Goal: Task Accomplishment & Management: Manage account settings

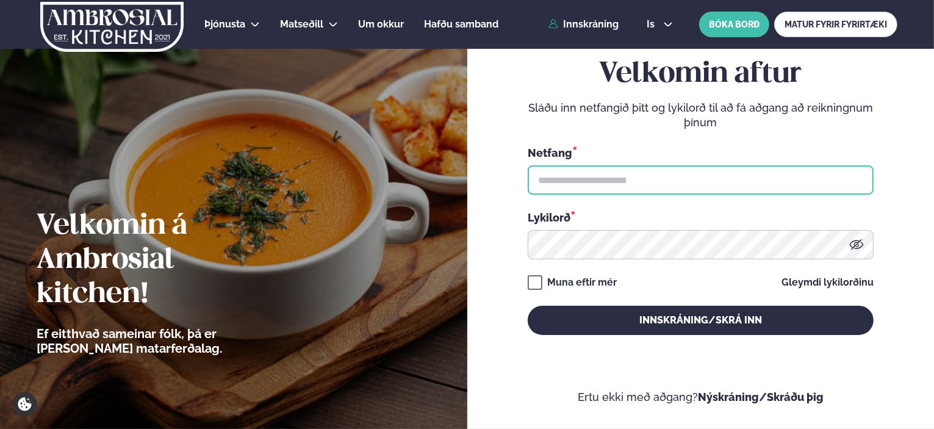
click at [554, 180] on input "text" at bounding box center [701, 179] width 346 height 29
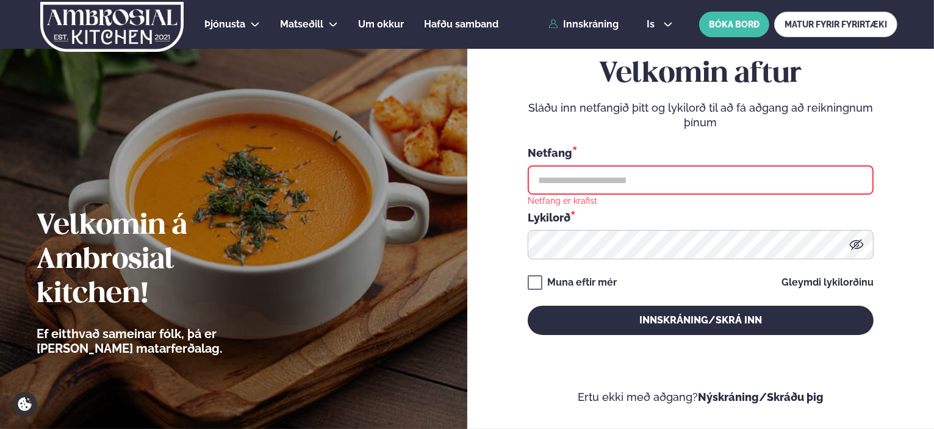
type input "**********"
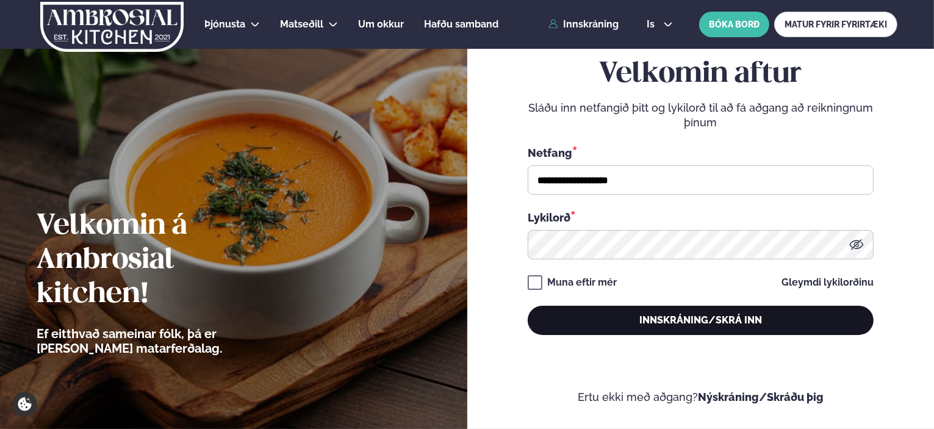
click at [641, 318] on button "Innskráning/Skrá inn" at bounding box center [701, 320] width 346 height 29
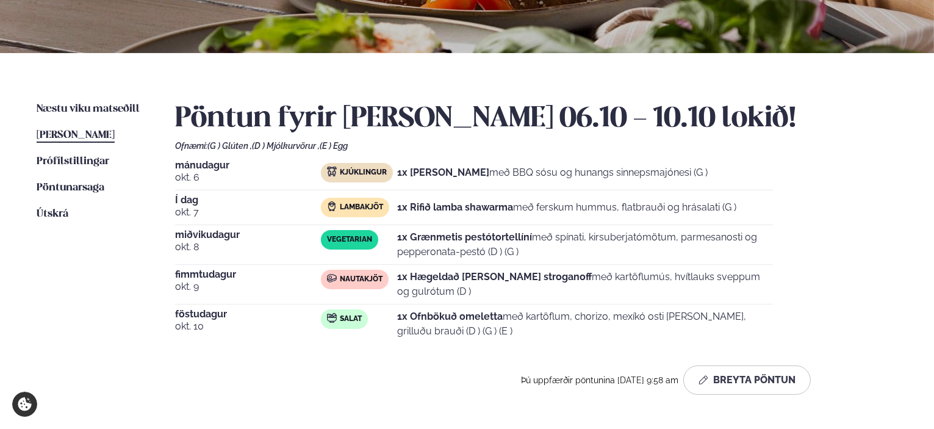
scroll to position [305, 0]
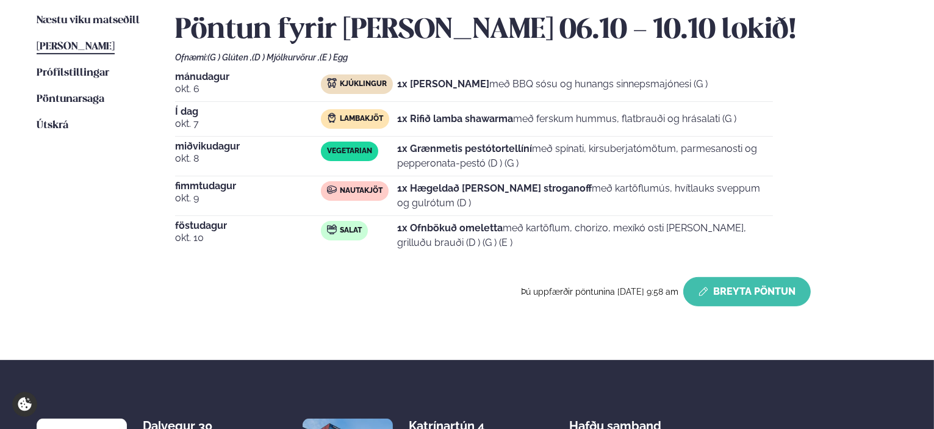
click at [741, 285] on button "Breyta Pöntun" at bounding box center [746, 291] width 127 height 29
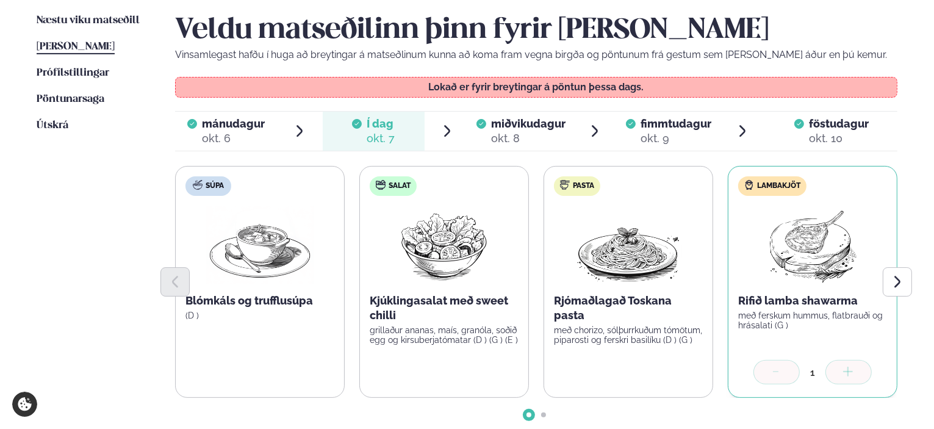
click at [511, 124] on span "miðvikudagur" at bounding box center [528, 123] width 74 height 13
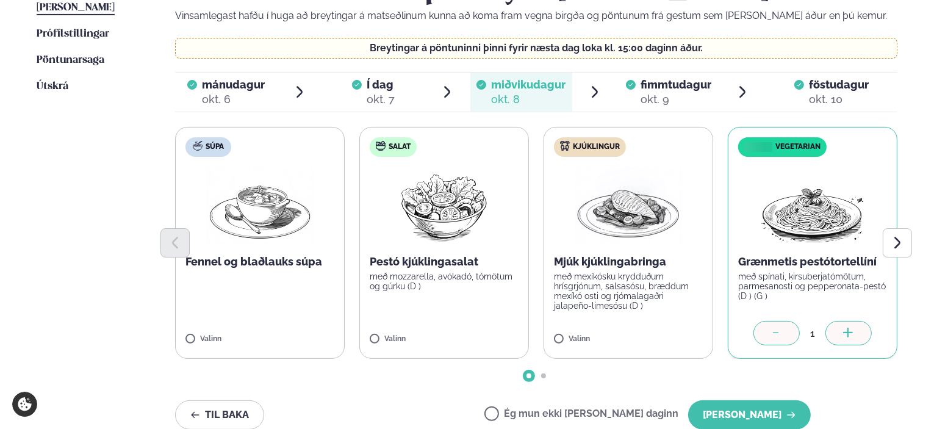
scroll to position [366, 0]
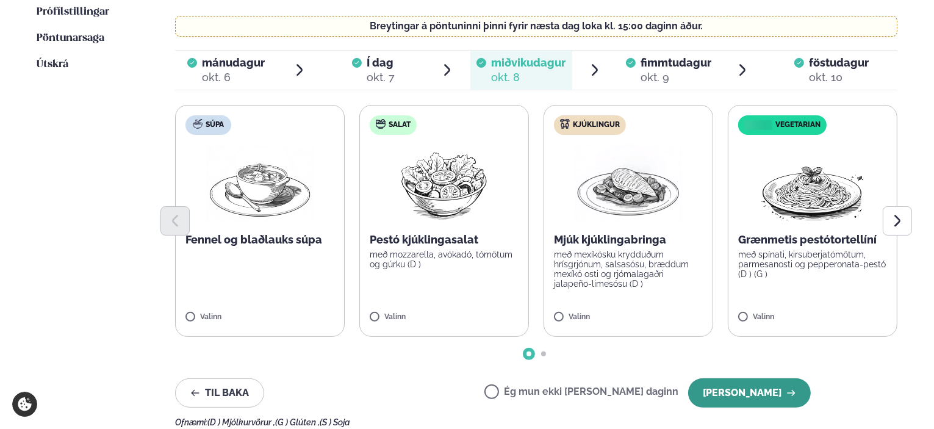
click at [736, 396] on button "[PERSON_NAME]" at bounding box center [749, 392] width 123 height 29
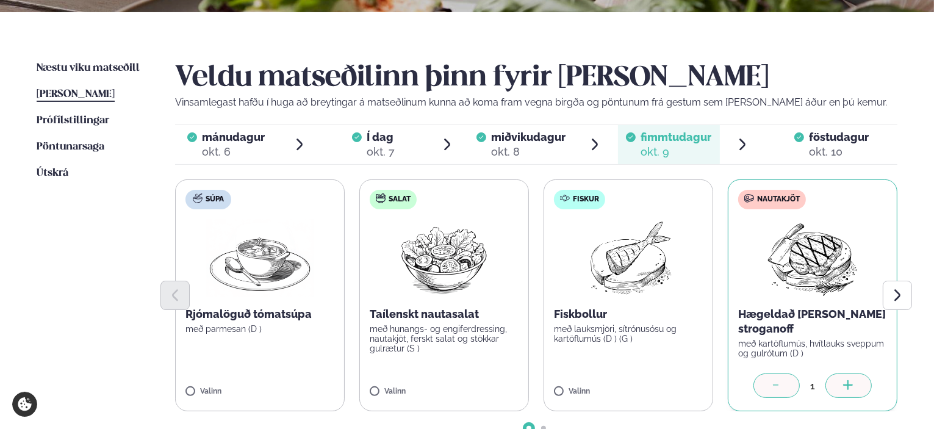
scroll to position [122, 0]
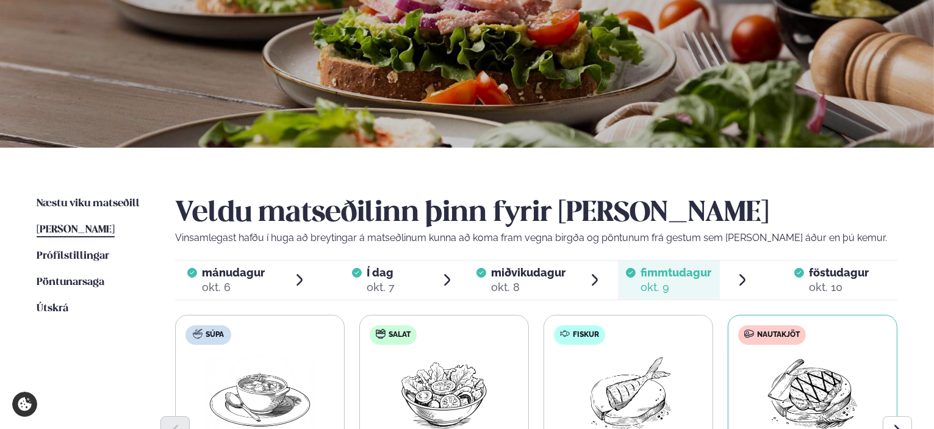
click at [59, 228] on span "[PERSON_NAME]" at bounding box center [76, 229] width 78 height 10
click at [108, 202] on span "Næstu viku matseðill" at bounding box center [88, 203] width 103 height 10
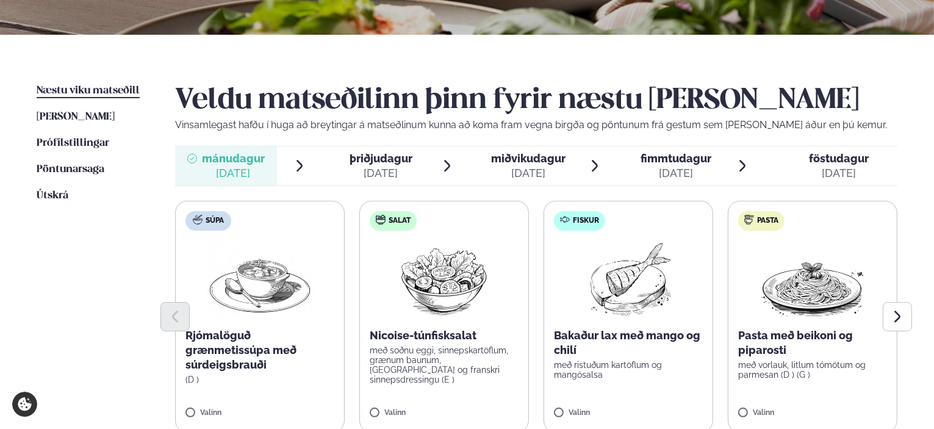
scroll to position [305, 0]
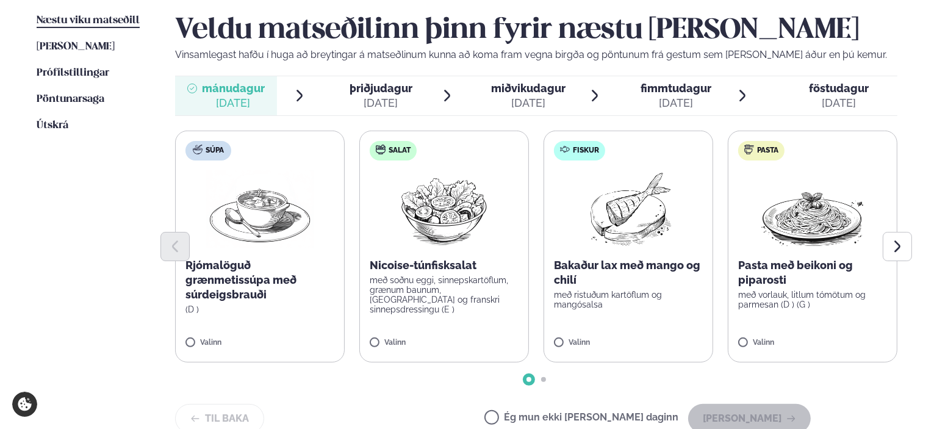
click at [386, 97] on div "[DATE]" at bounding box center [381, 103] width 63 height 15
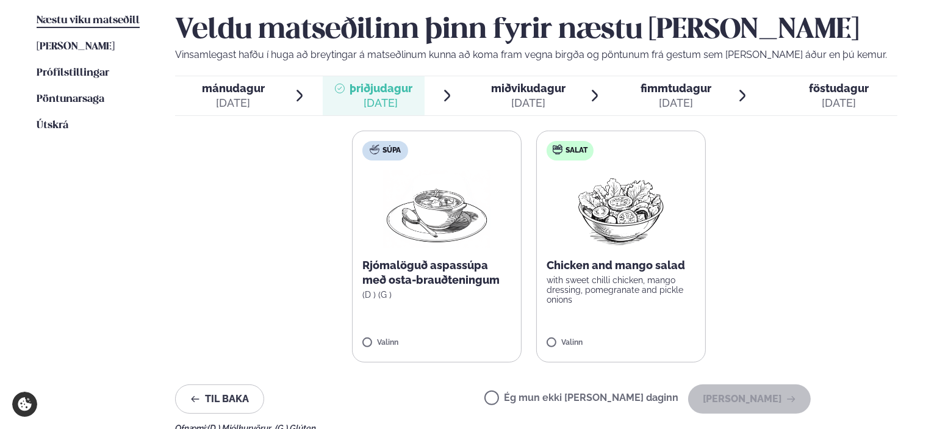
click at [498, 85] on span "miðvikudagur" at bounding box center [528, 88] width 74 height 13
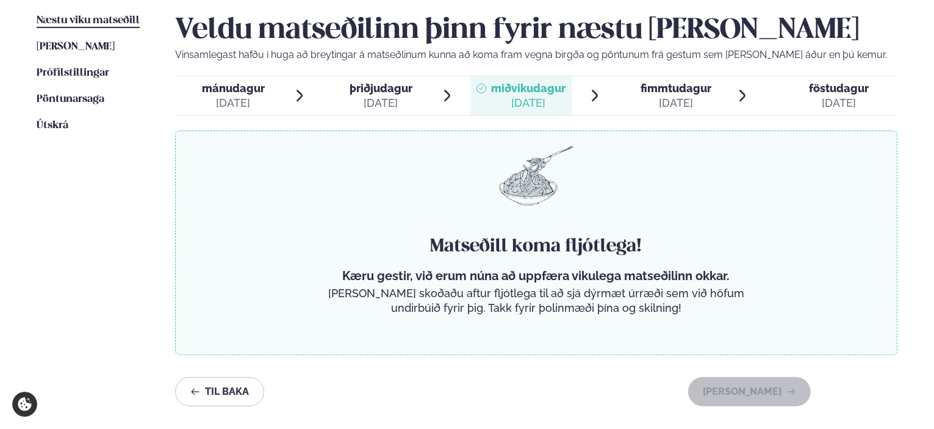
click at [645, 88] on span "fimmtudagur" at bounding box center [675, 88] width 71 height 13
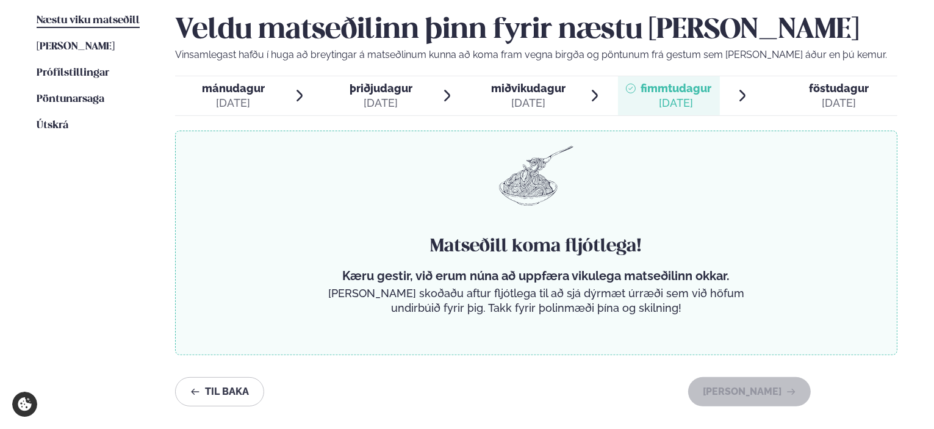
click at [817, 89] on span "föstudagur" at bounding box center [839, 88] width 60 height 13
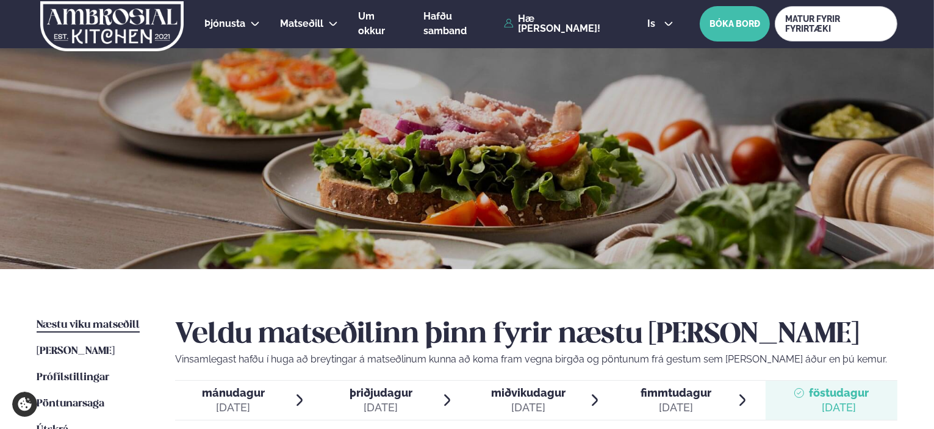
scroll to position [0, 0]
click at [100, 21] on img at bounding box center [112, 27] width 146 height 50
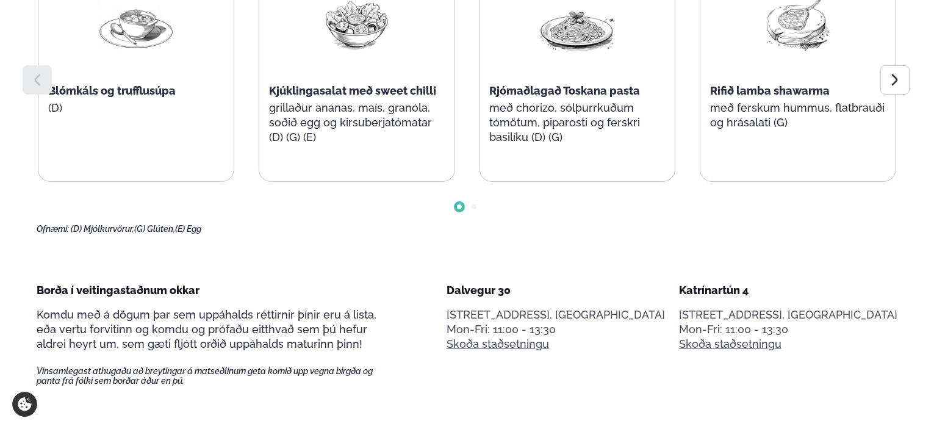
scroll to position [549, 0]
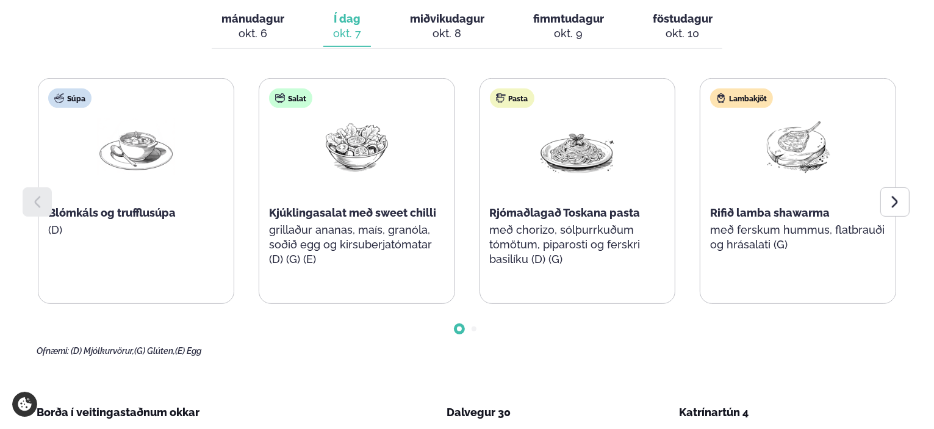
click at [436, 26] on div "okt. 8" at bounding box center [447, 33] width 74 height 15
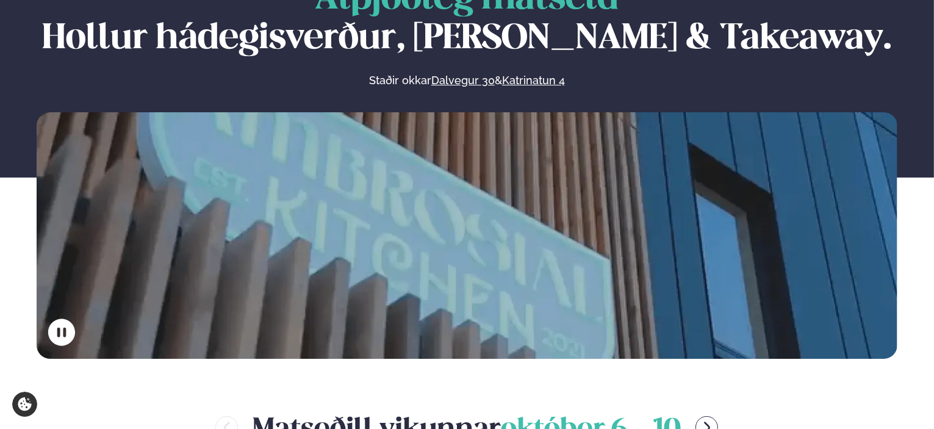
scroll to position [0, 0]
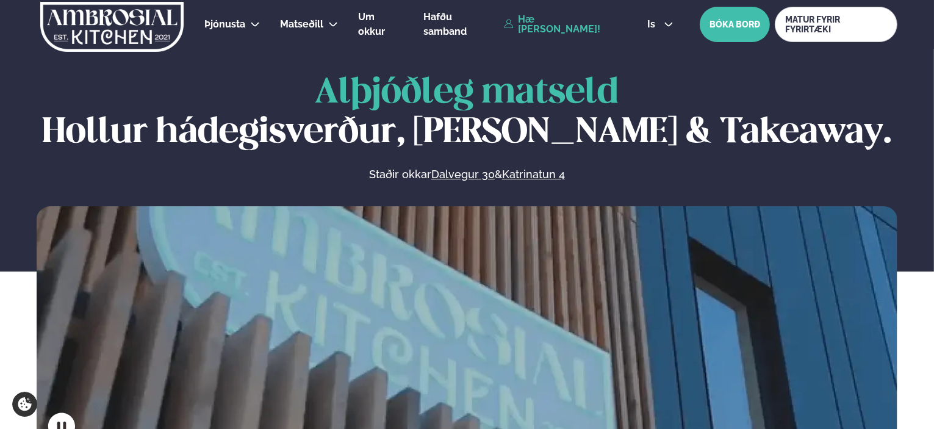
click at [531, 21] on link "Hæ [PERSON_NAME]!" at bounding box center [561, 25] width 115 height 20
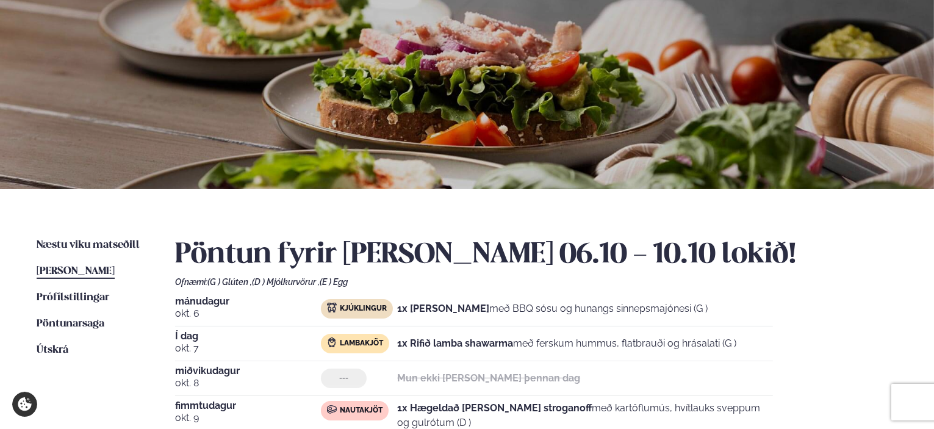
scroll to position [244, 0]
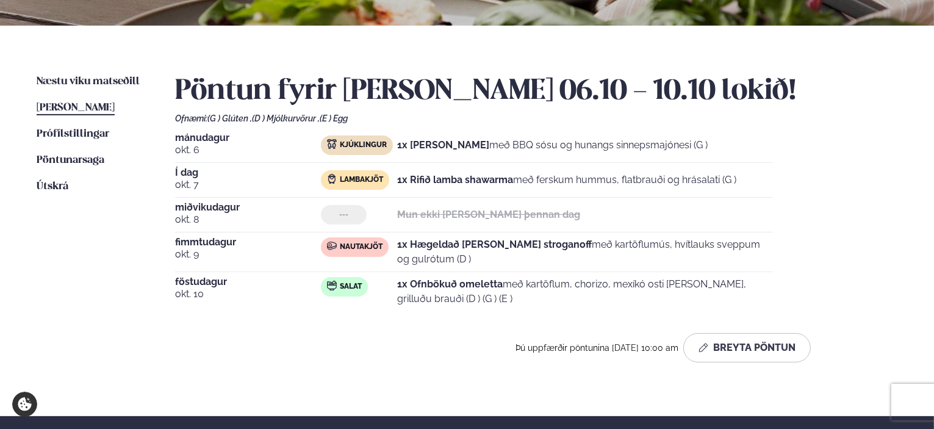
click at [105, 278] on ul "Næstu [PERSON_NAME] matseðill Næsta vika [PERSON_NAME] matseðill [PERSON_NAME] …" at bounding box center [94, 223] width 114 height 298
